Goal: Obtain resource: Obtain resource

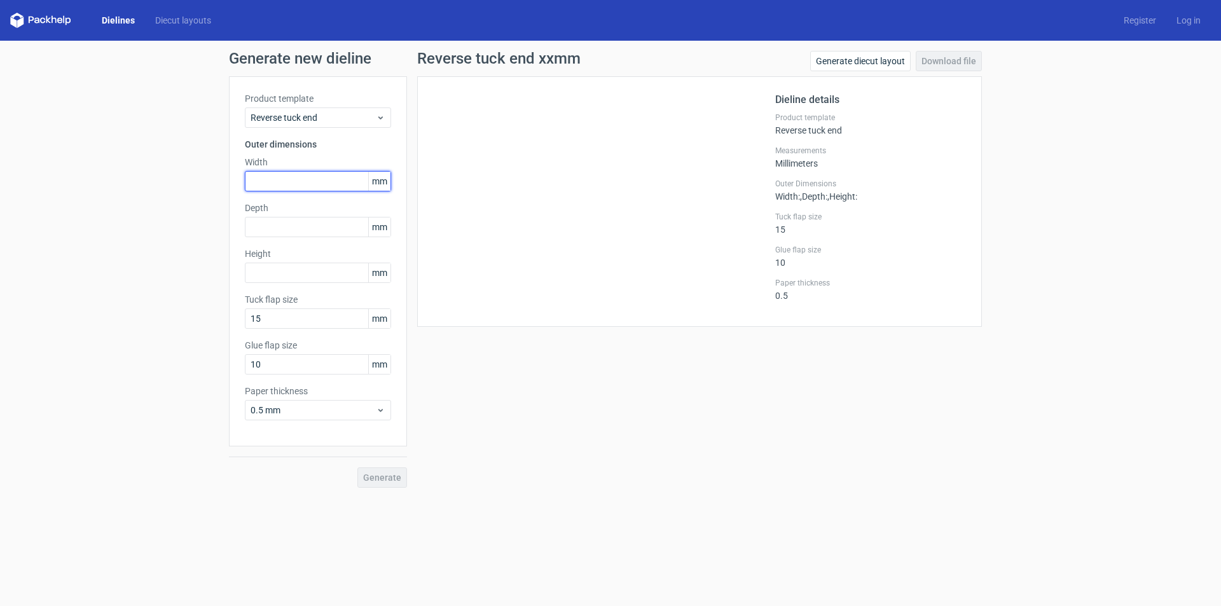
click at [287, 183] on input "text" at bounding box center [318, 181] width 146 height 20
type input "77"
type input "46"
type input "107"
click at [357, 468] on button "Generate" at bounding box center [382, 478] width 50 height 20
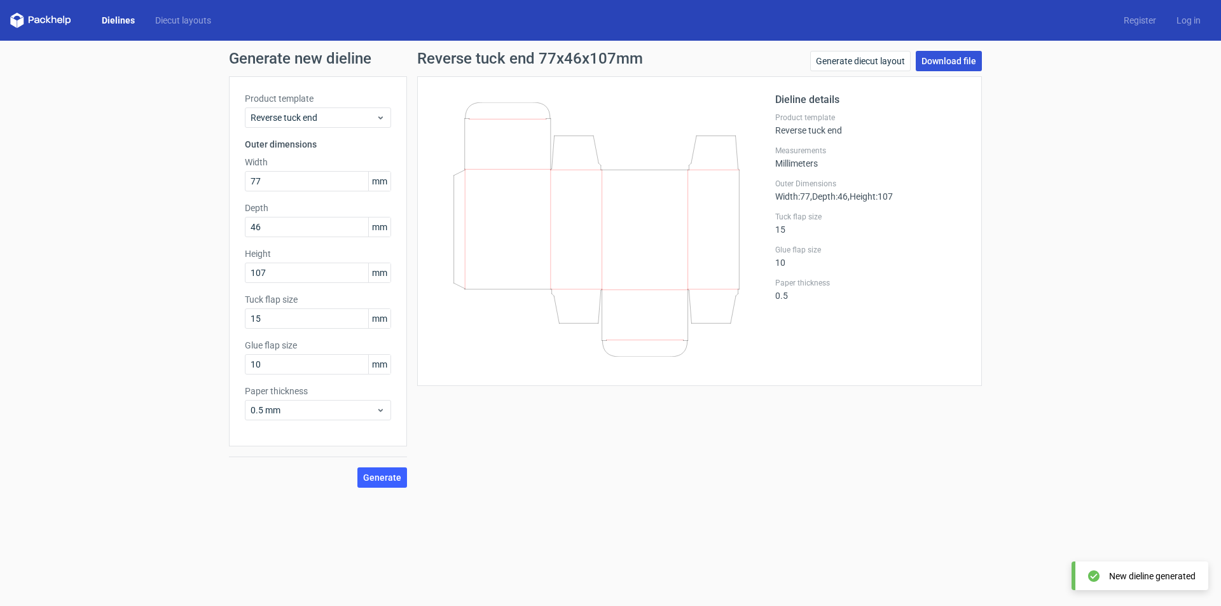
click at [955, 64] on link "Download file" at bounding box center [949, 61] width 66 height 20
click at [1085, 385] on div "Generate new dieline Product template Reverse tuck end Outer dimensions Width 7…" at bounding box center [610, 269] width 1221 height 457
